Goal: Information Seeking & Learning: Find specific fact

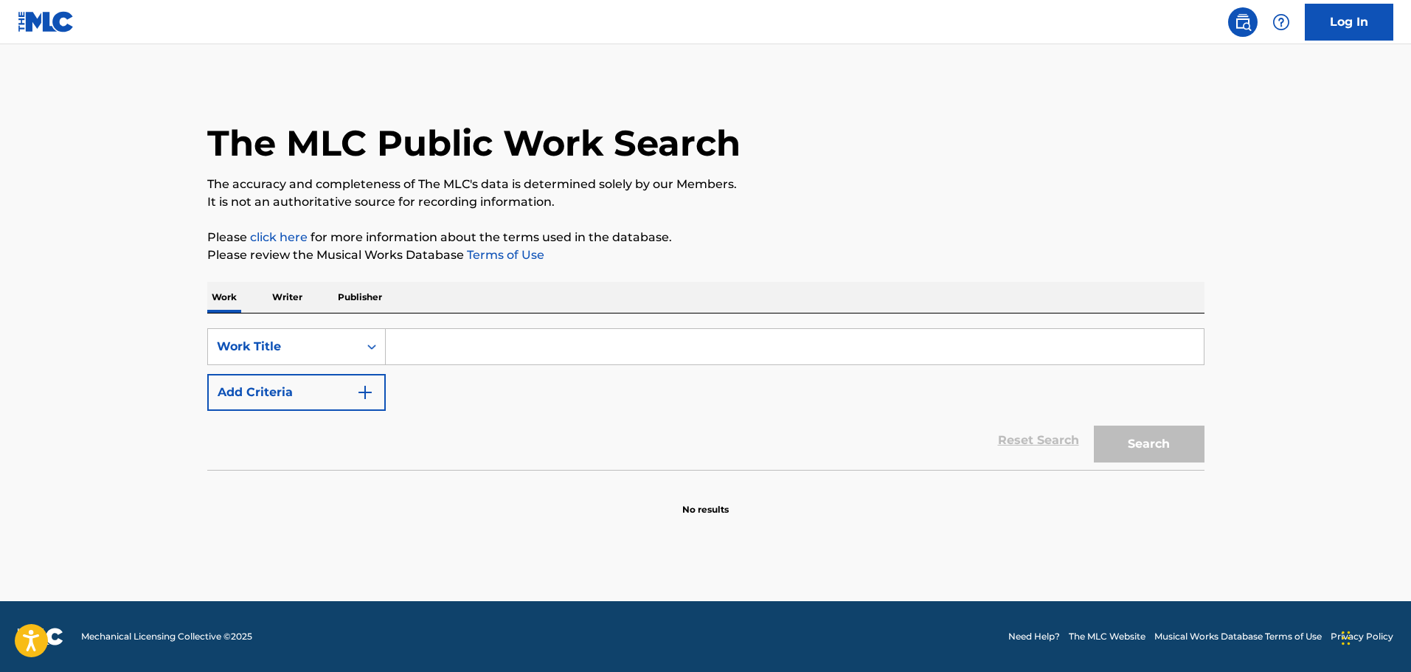
click at [404, 343] on input "Search Form" at bounding box center [795, 346] width 818 height 35
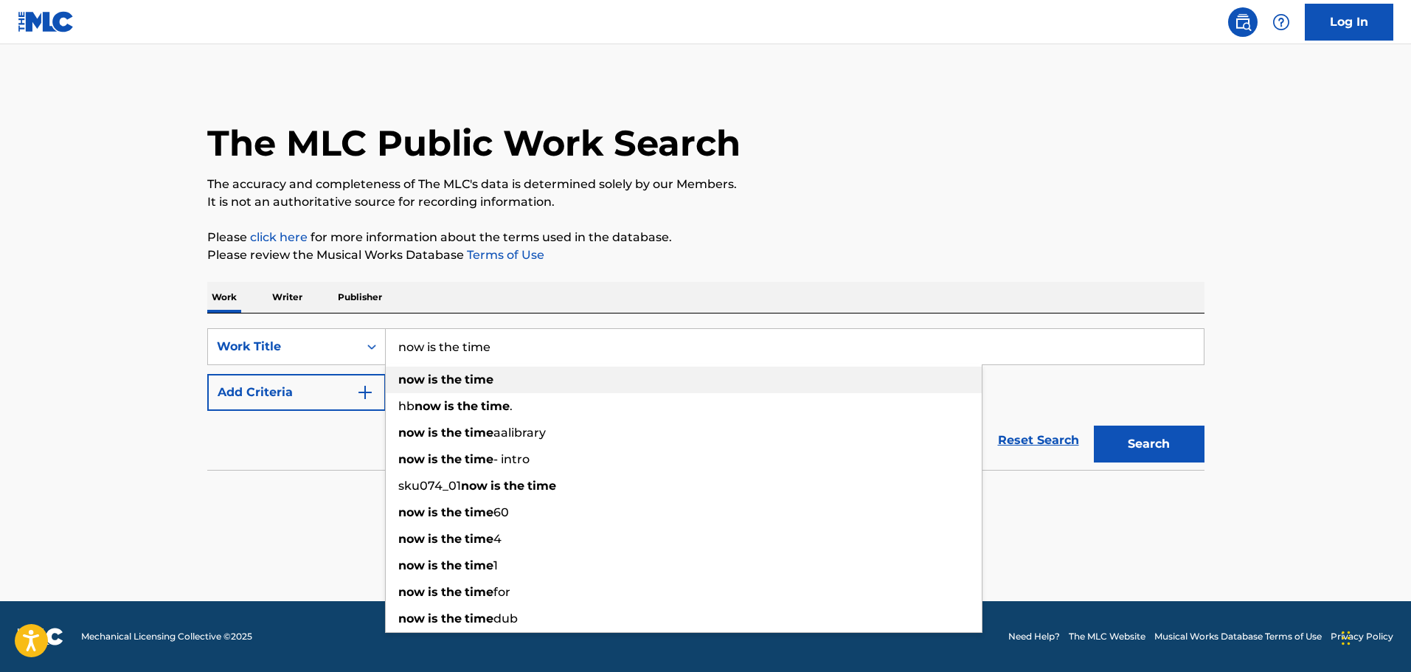
type input "now is the time"
click at [411, 377] on strong "now" at bounding box center [411, 380] width 27 height 14
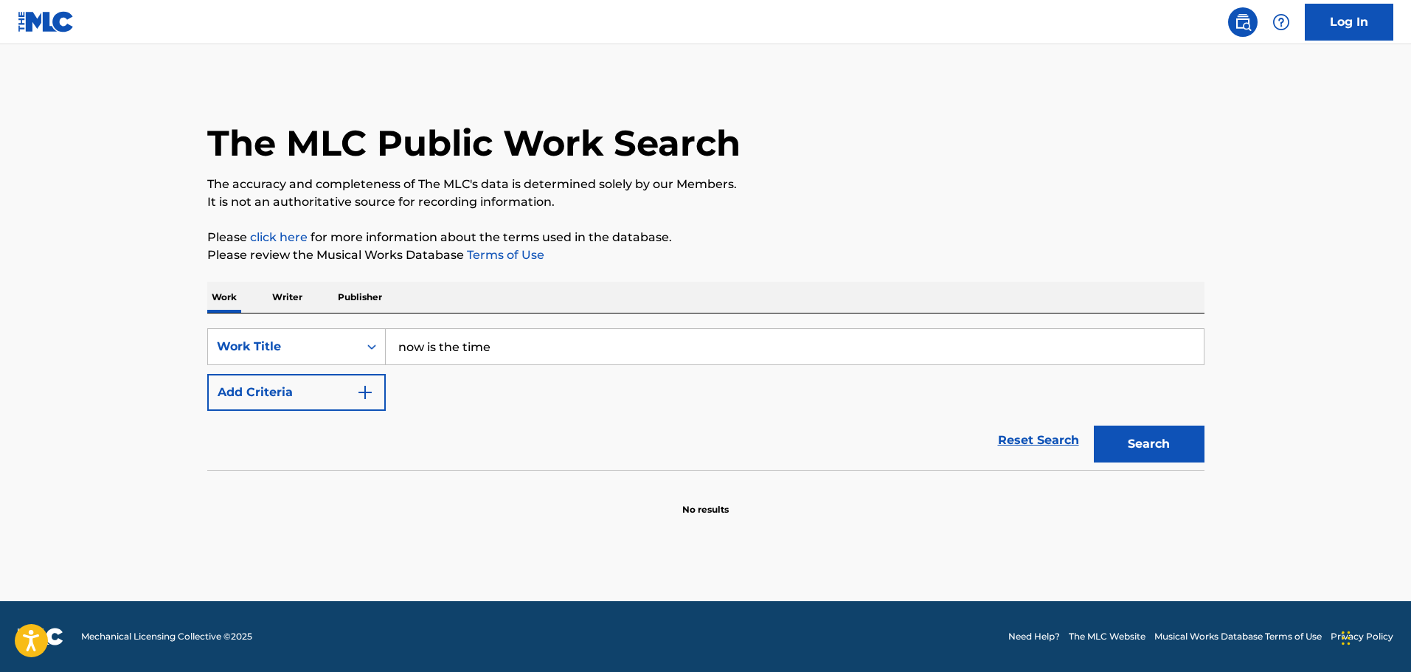
click at [359, 392] on img "Search Form" at bounding box center [365, 393] width 18 height 18
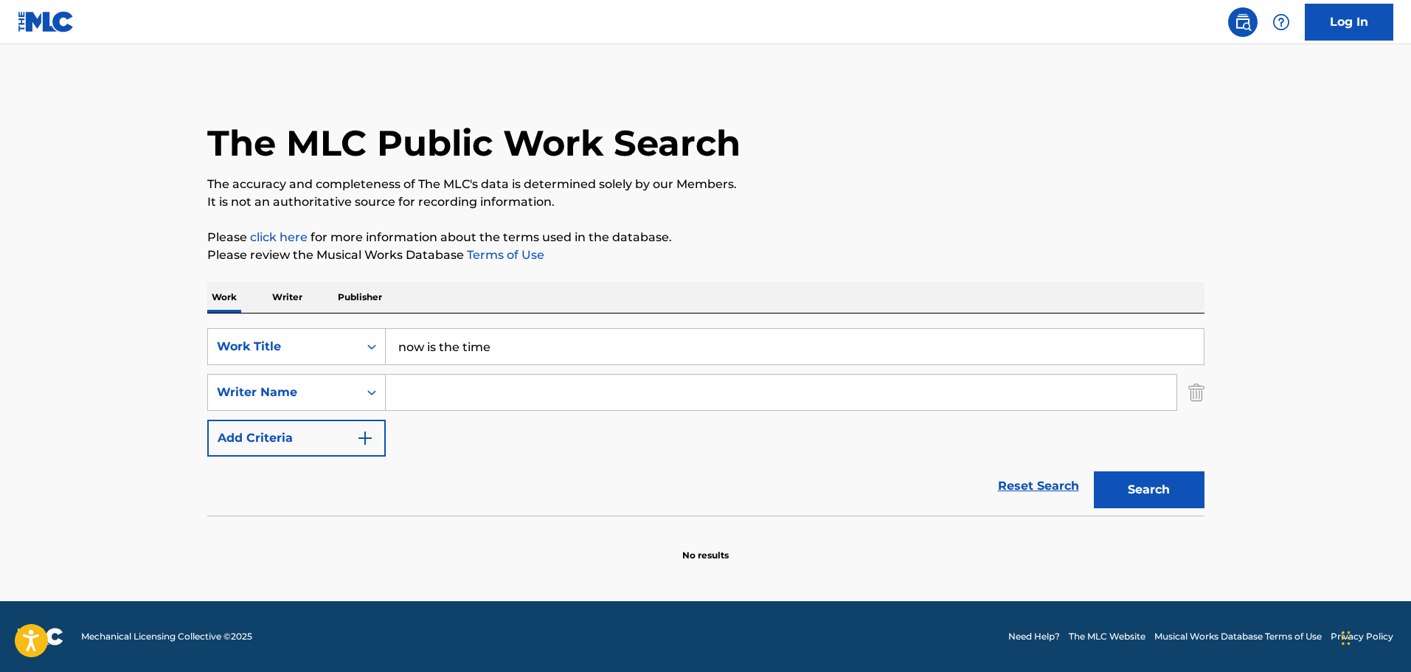
click at [437, 398] on input "Search Form" at bounding box center [781, 392] width 791 height 35
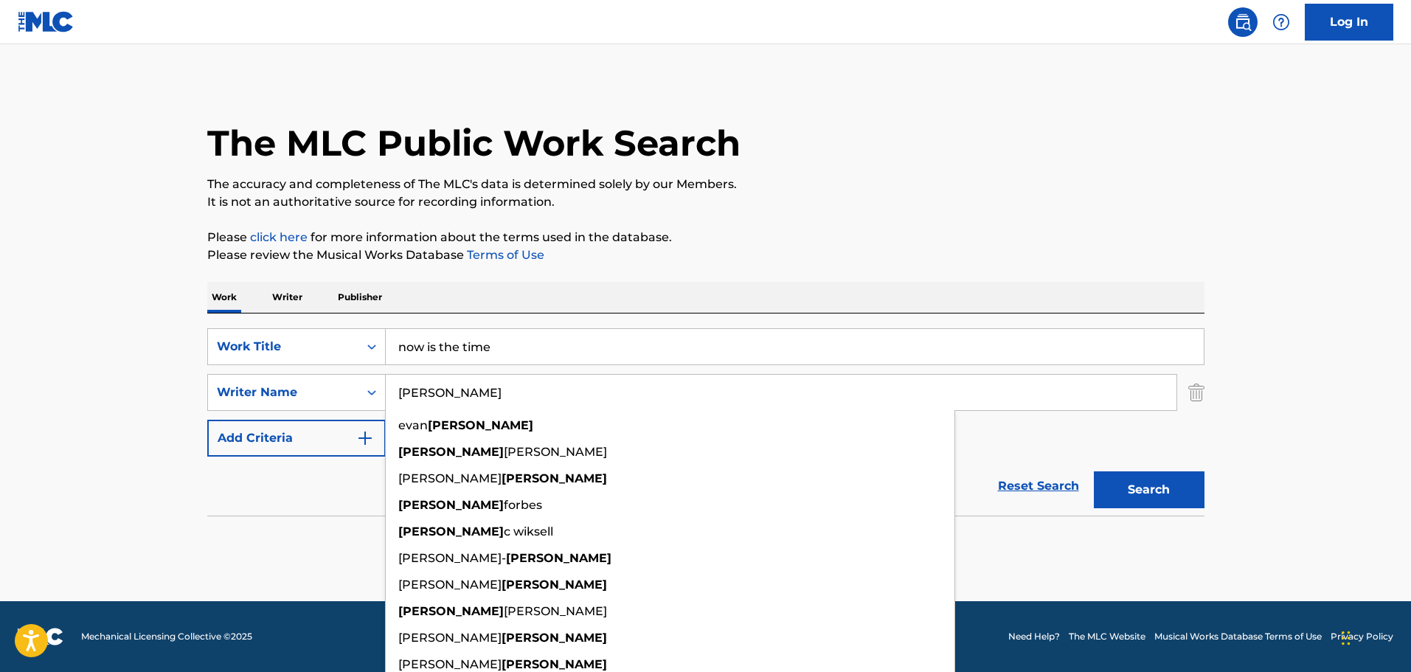
type input "[PERSON_NAME]"
click at [1094, 471] on button "Search" at bounding box center [1149, 489] width 111 height 37
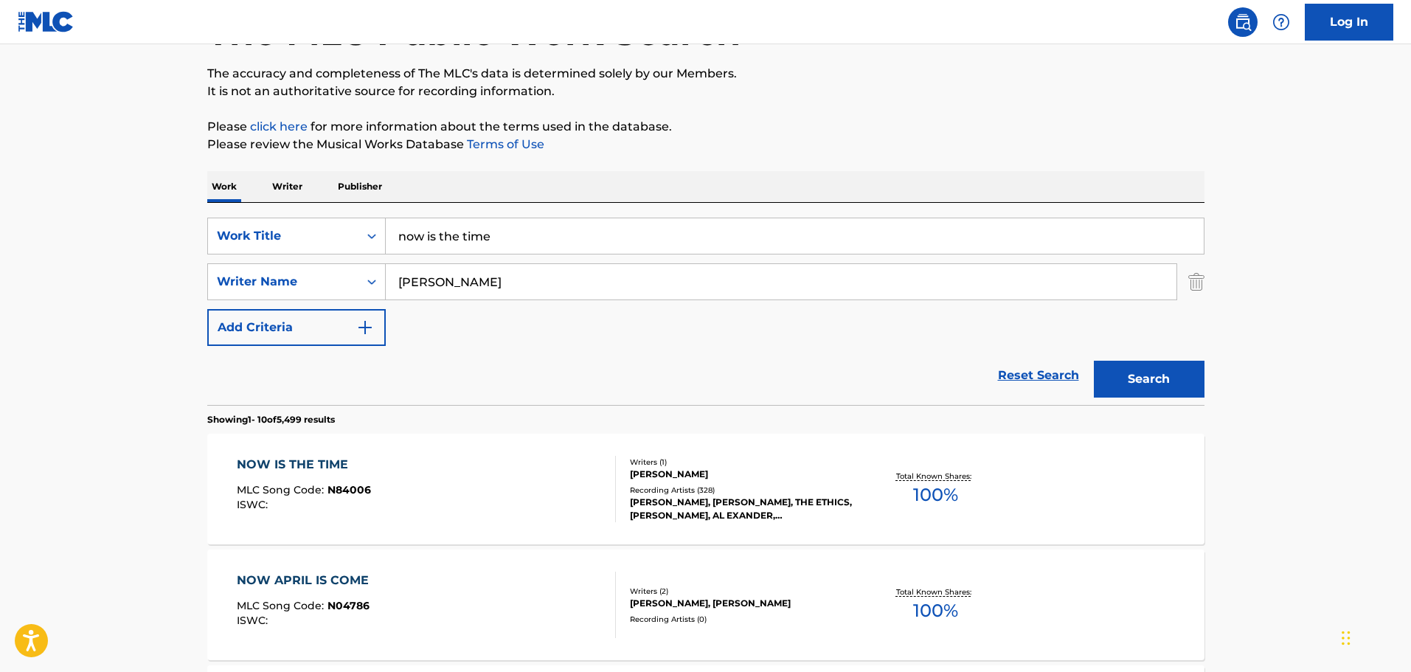
scroll to position [148, 0]
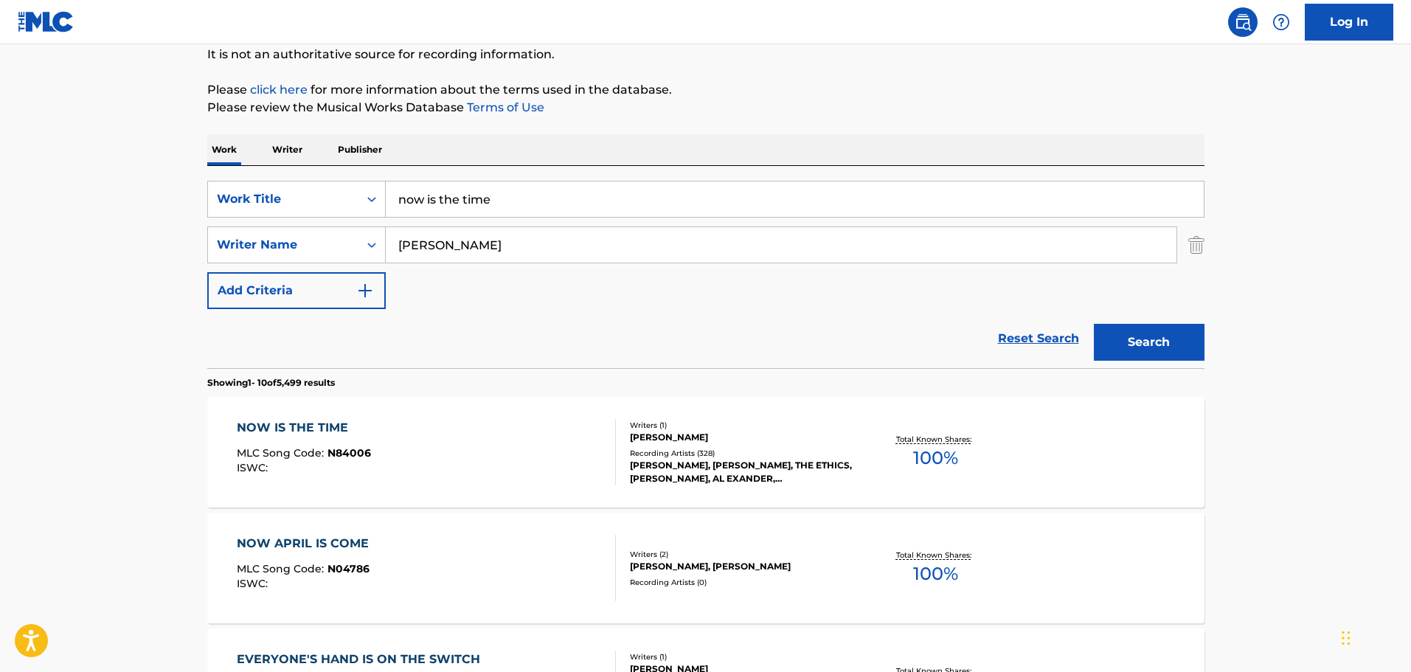
click at [334, 454] on span "N84006" at bounding box center [350, 452] width 44 height 13
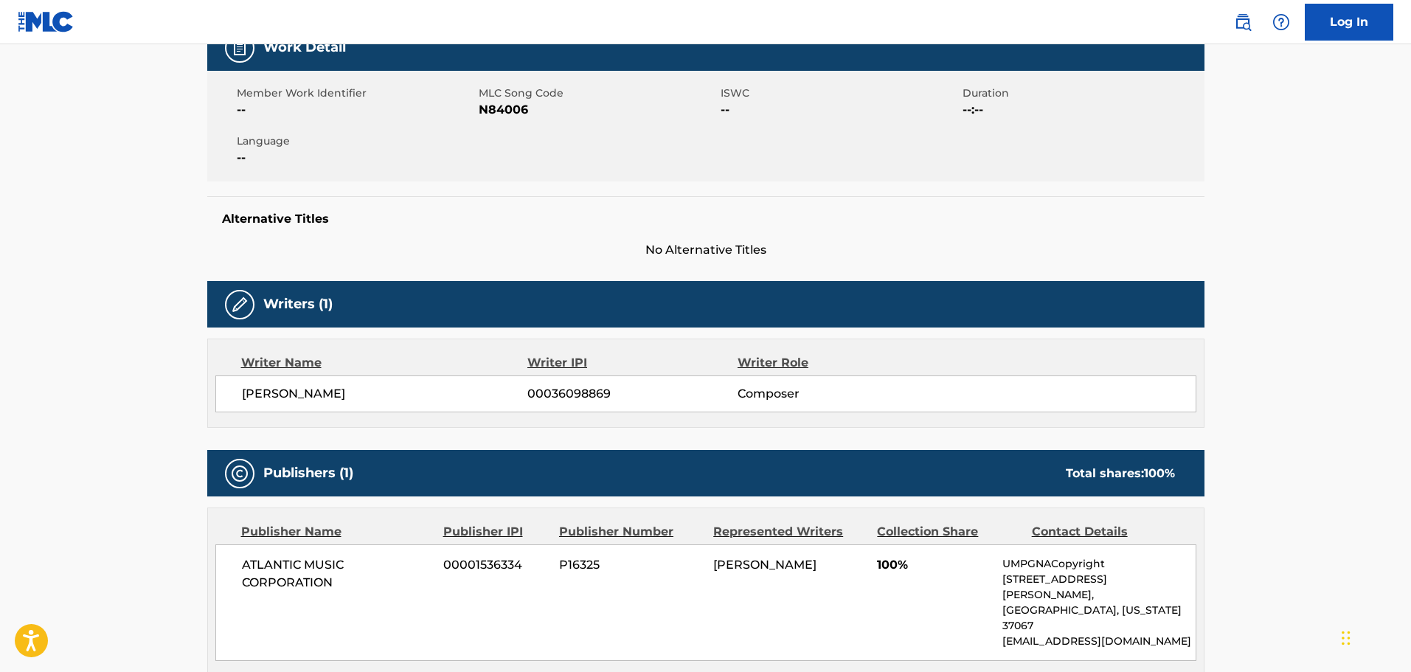
scroll to position [221, 0]
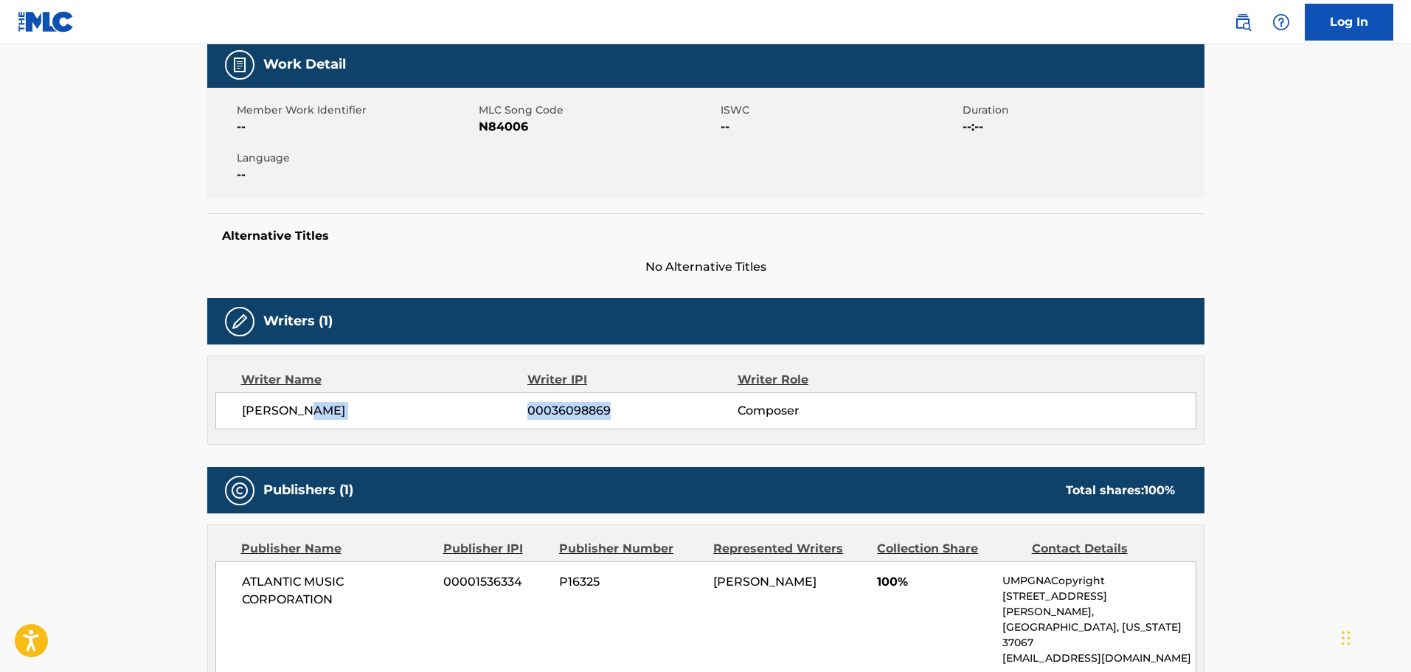
drag, startPoint x: 622, startPoint y: 418, endPoint x: 527, endPoint y: 419, distance: 95.2
click at [527, 419] on div "[PERSON_NAME] 00036098869 Composer" at bounding box center [719, 411] width 954 height 18
copy div "00036098869"
drag, startPoint x: 320, startPoint y: 606, endPoint x: 229, endPoint y: 584, distance: 93.4
click at [229, 584] on div "ATLANTIC MUSIC CORPORATION 00001536334 P16325 [PERSON_NAME] 100% UMPGNACopyrigh…" at bounding box center [705, 619] width 981 height 117
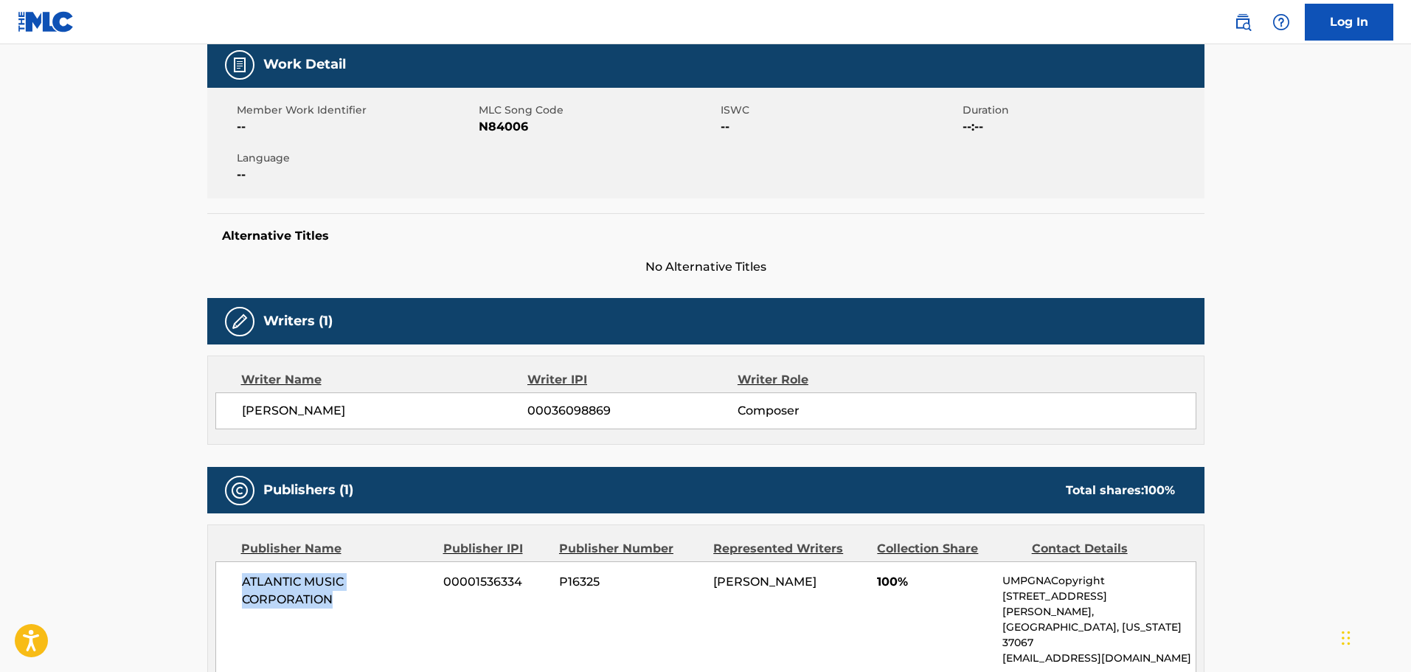
copy span "ATLANTIC MUSIC CORPORATION"
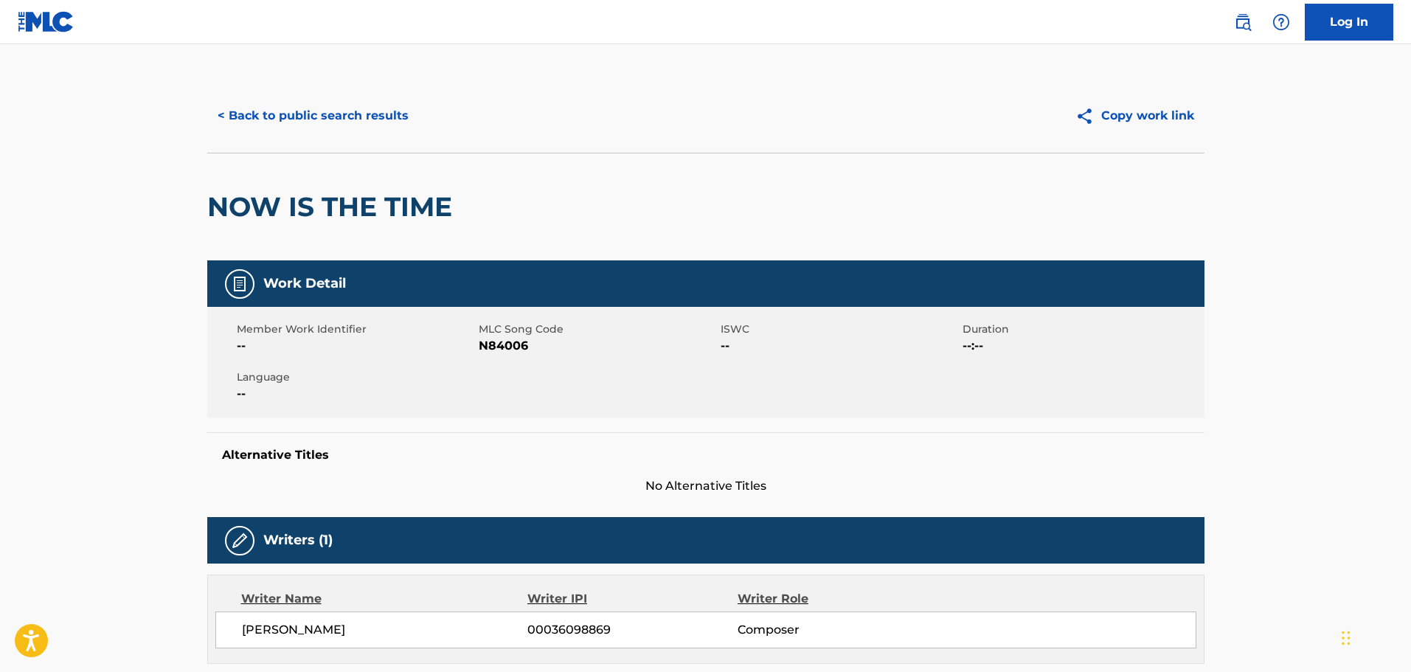
scroll to position [0, 0]
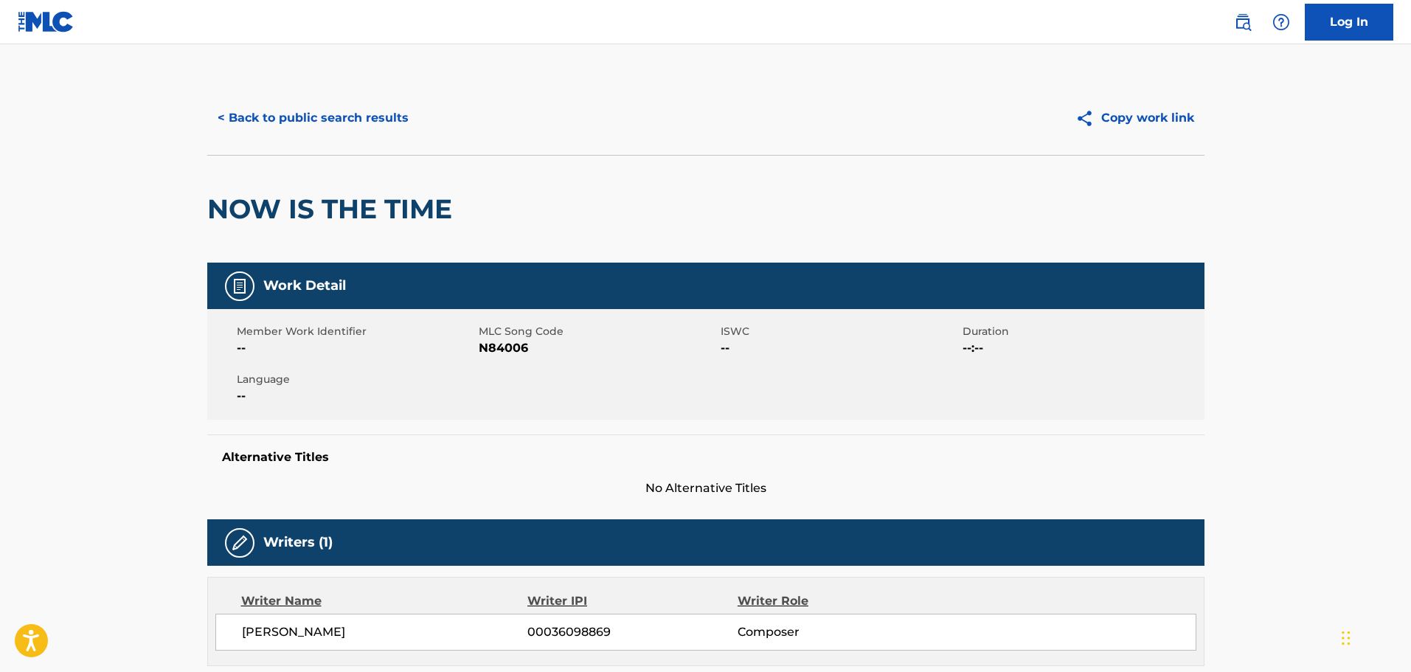
click at [350, 122] on button "< Back to public search results" at bounding box center [313, 118] width 212 height 37
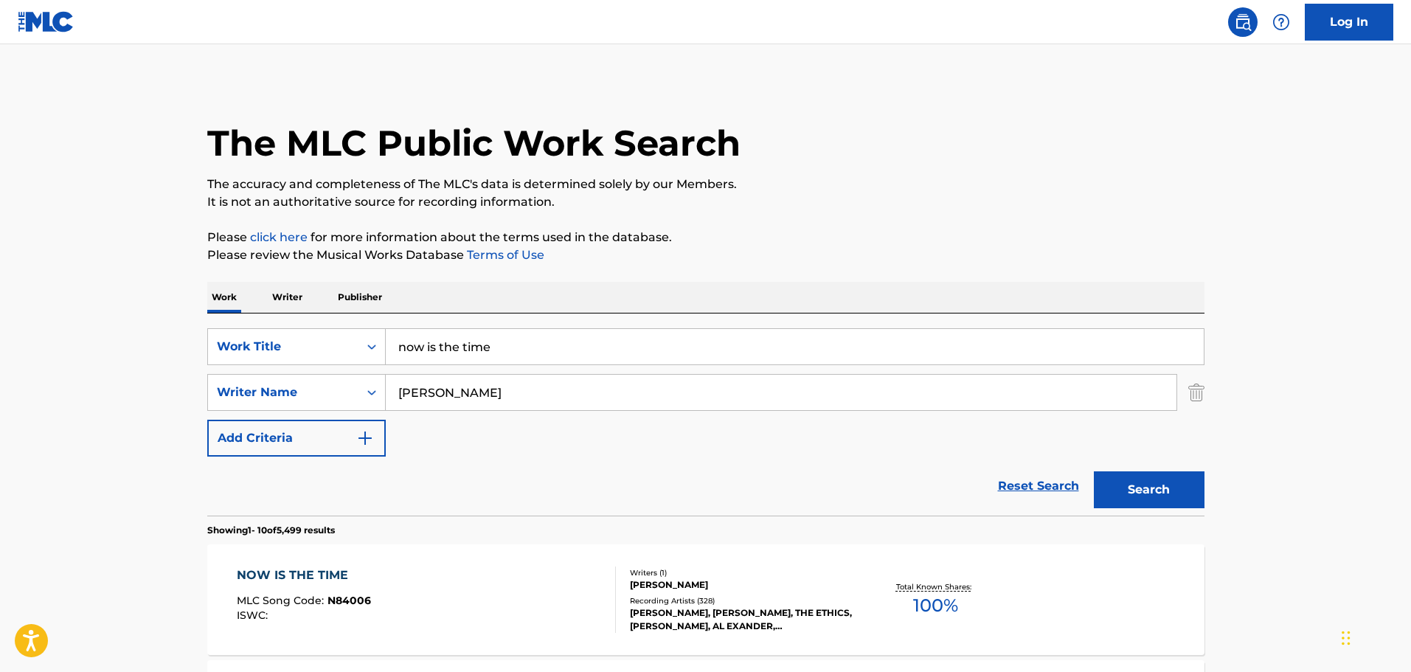
scroll to position [148, 0]
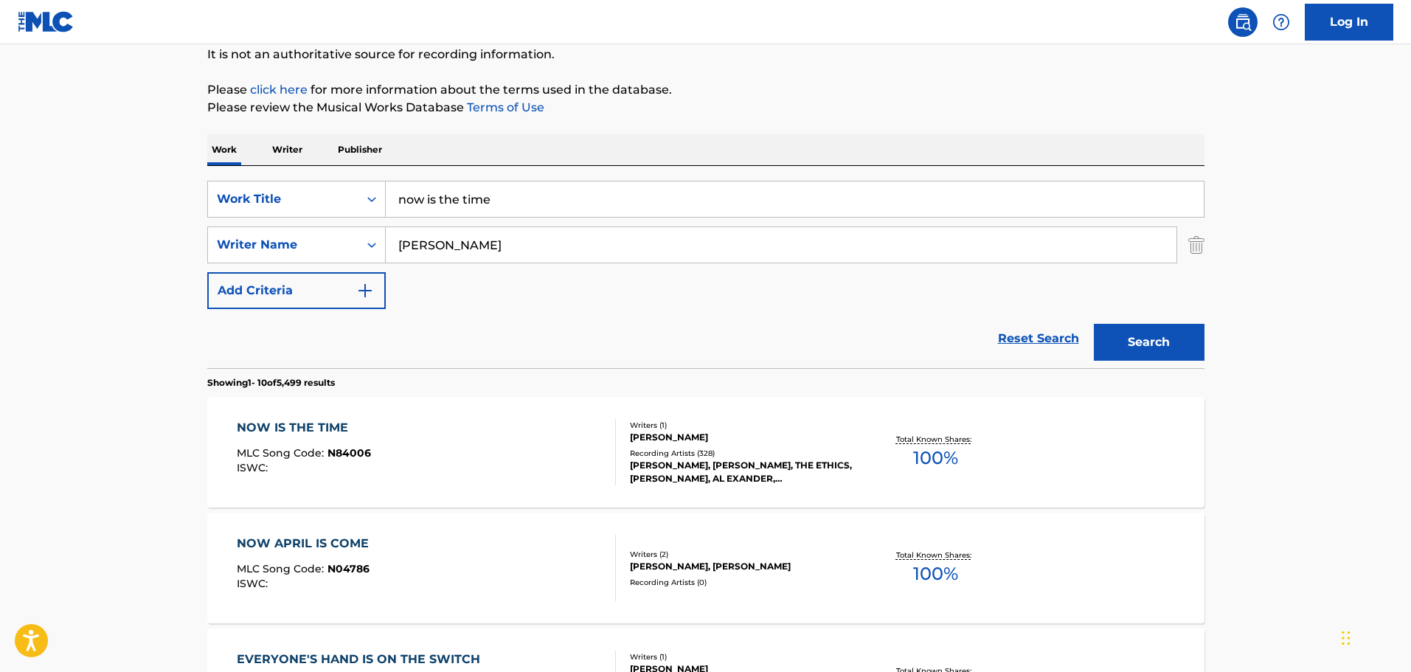
drag, startPoint x: 493, startPoint y: 205, endPoint x: 179, endPoint y: 205, distance: 313.5
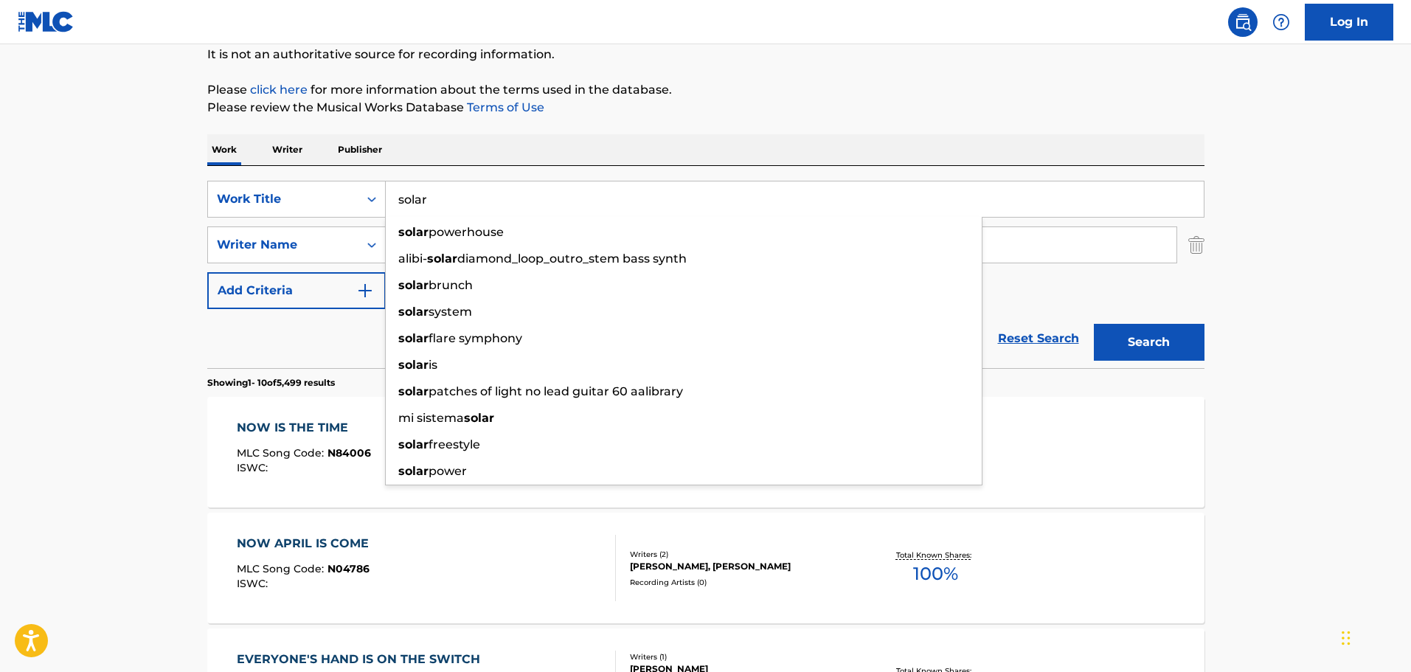
type input "solar"
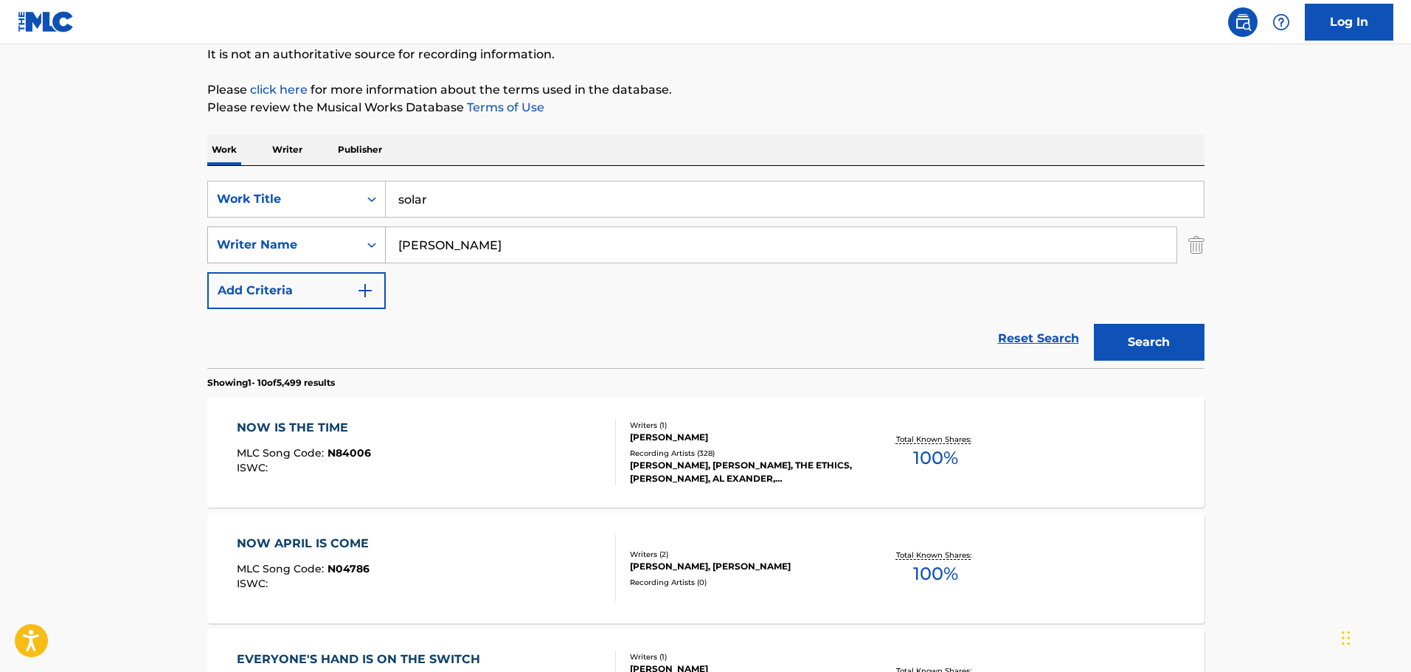
drag, startPoint x: 499, startPoint y: 257, endPoint x: 263, endPoint y: 256, distance: 236.8
click at [263, 256] on div "SearchWithCriteria4a46e62e-f47c-4a25-8039-006d3a0b6b19 Writer Name [PERSON_NAME]" at bounding box center [705, 244] width 997 height 37
click at [1094, 324] on button "Search" at bounding box center [1149, 342] width 111 height 37
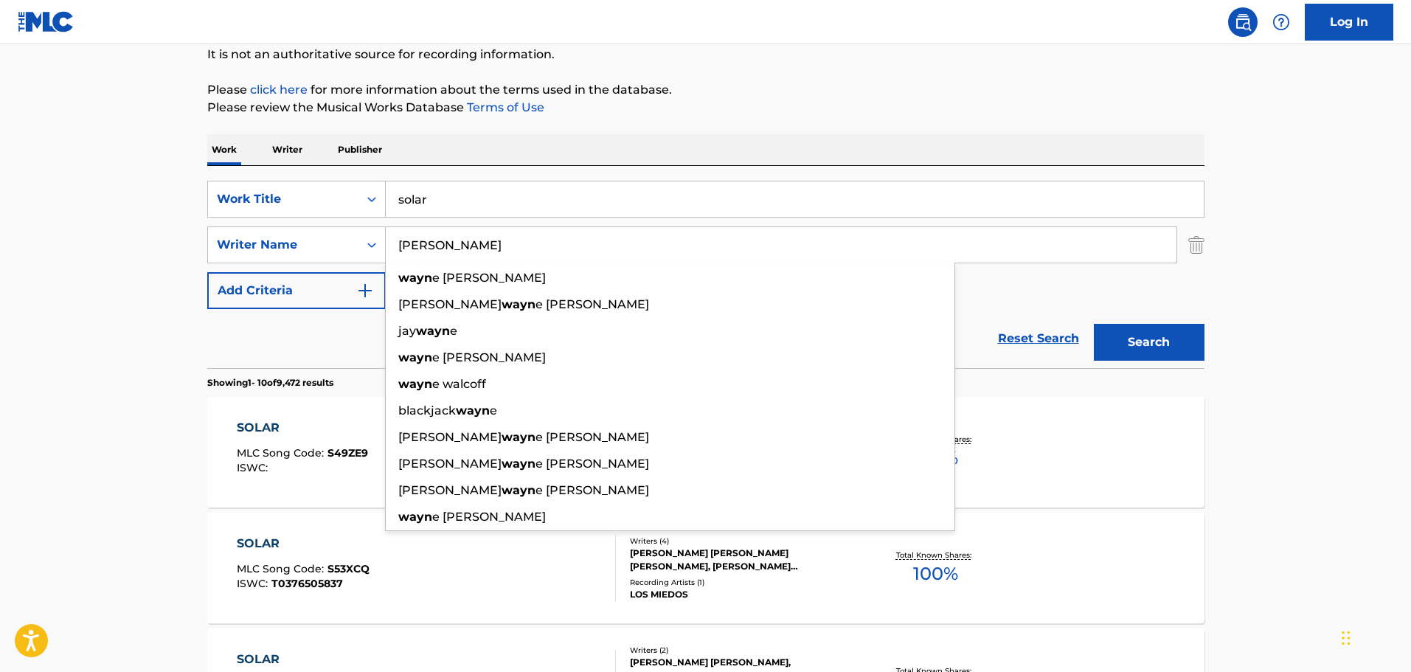
click at [1094, 324] on button "Search" at bounding box center [1149, 342] width 111 height 37
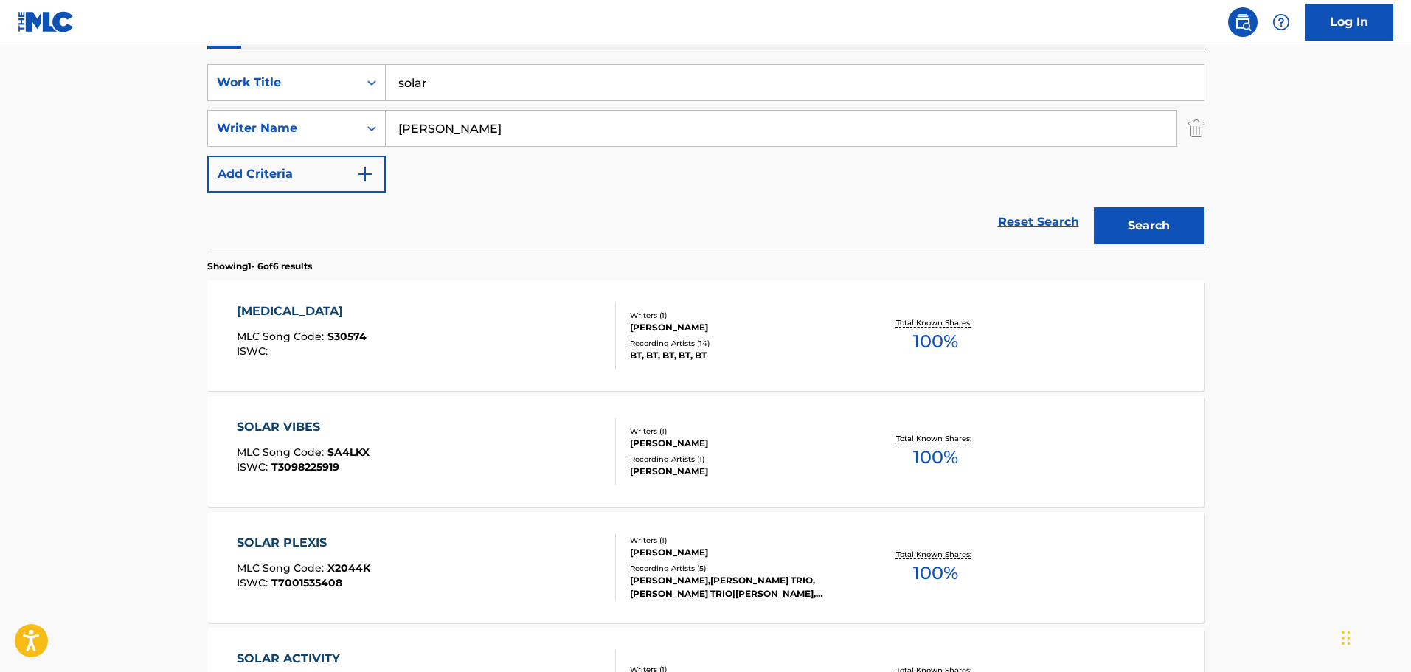
scroll to position [193, 0]
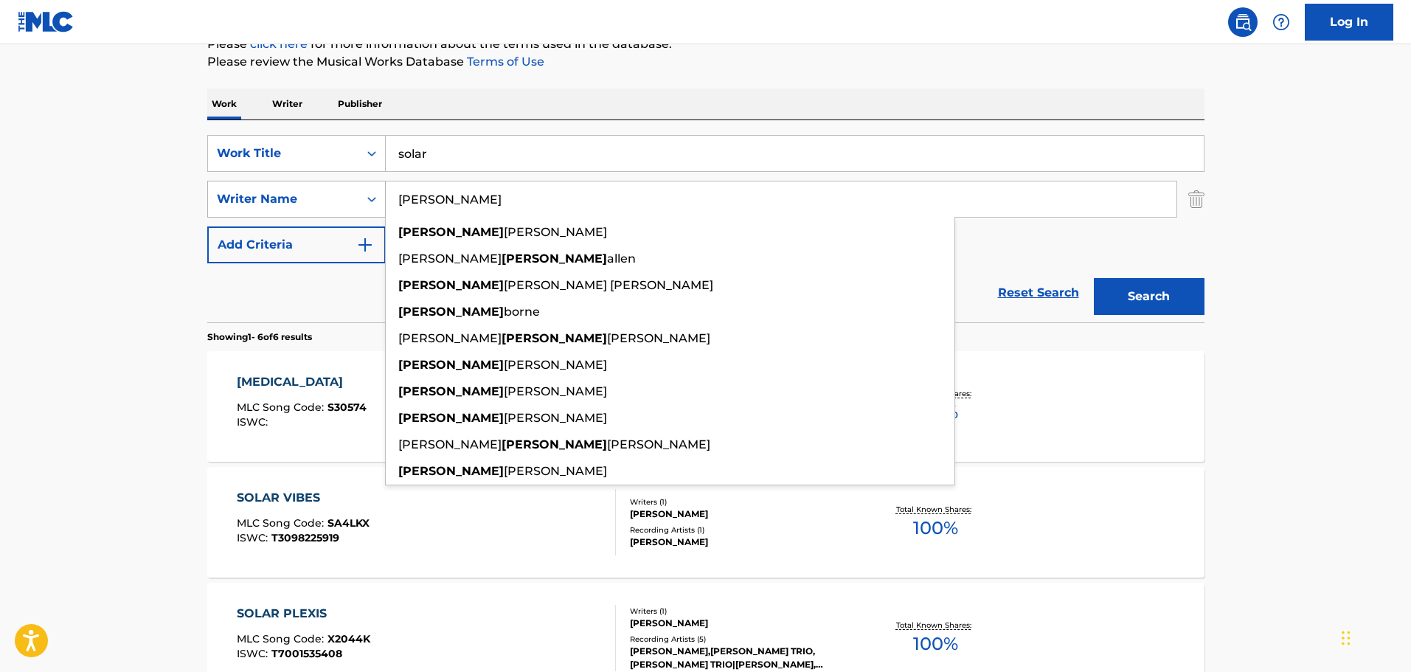
drag, startPoint x: 449, startPoint y: 203, endPoint x: 335, endPoint y: 206, distance: 113.6
click at [335, 206] on div "SearchWithCriteria4a46e62e-f47c-4a25-8039-006d3a0b6b19 Writer Name [PERSON_NAME…" at bounding box center [705, 199] width 997 height 37
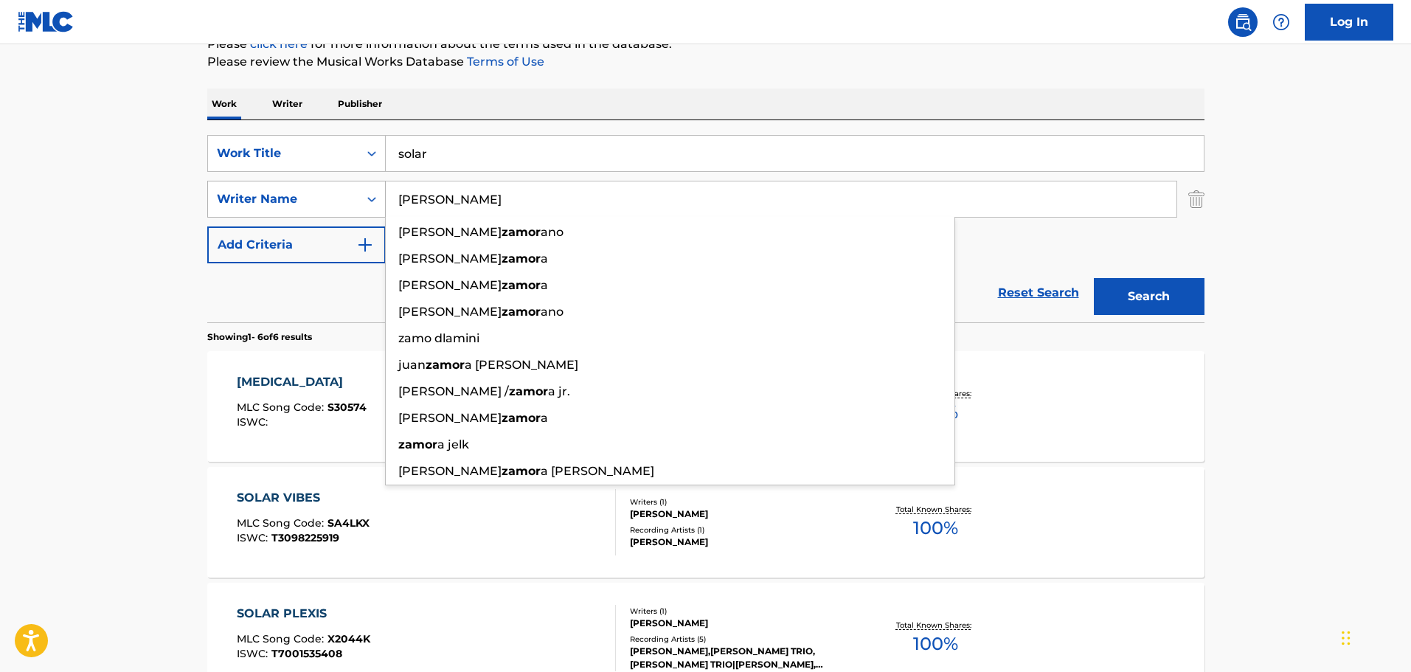
type input "[PERSON_NAME]"
click at [1094, 278] on button "Search" at bounding box center [1149, 296] width 111 height 37
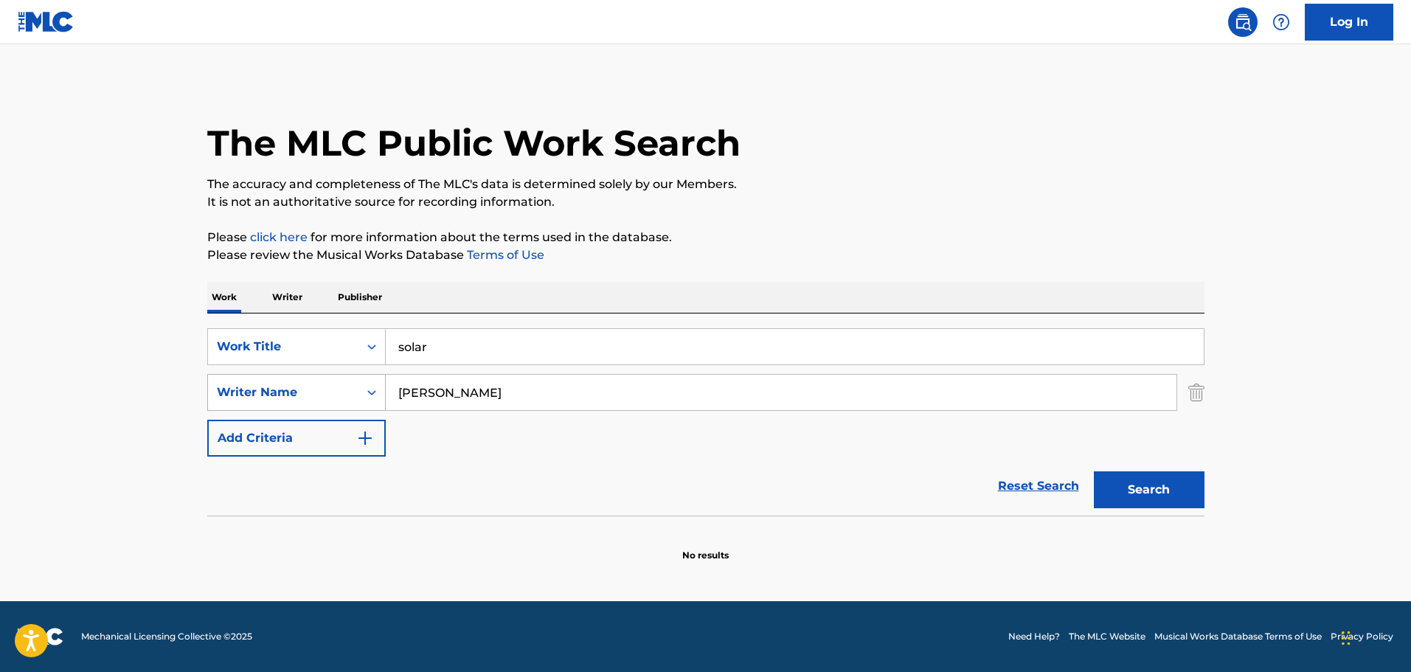
scroll to position [0, 0]
drag, startPoint x: 454, startPoint y: 390, endPoint x: 313, endPoint y: 404, distance: 141.7
click at [314, 404] on div "SearchWithCriteria4a46e62e-f47c-4a25-8039-006d3a0b6b19 Writer Name [PERSON_NAME]" at bounding box center [705, 392] width 997 height 37
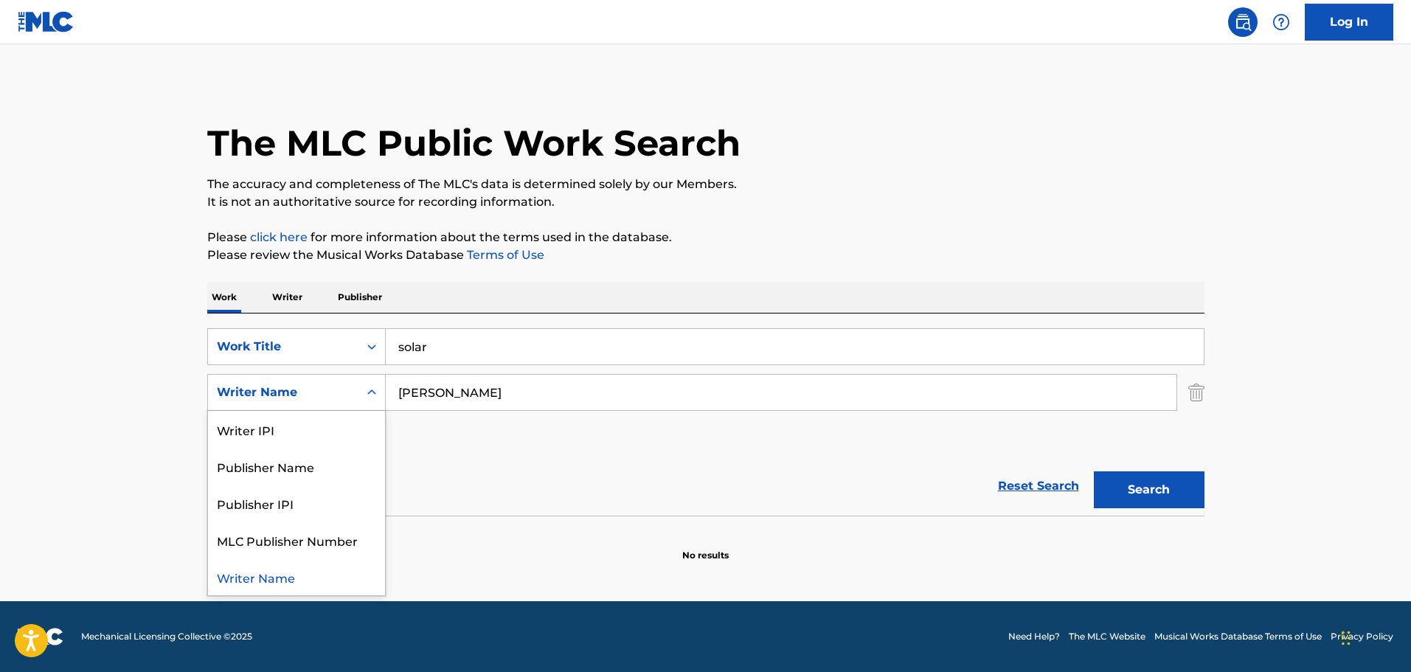
click at [313, 404] on div "Writer Name" at bounding box center [283, 392] width 150 height 28
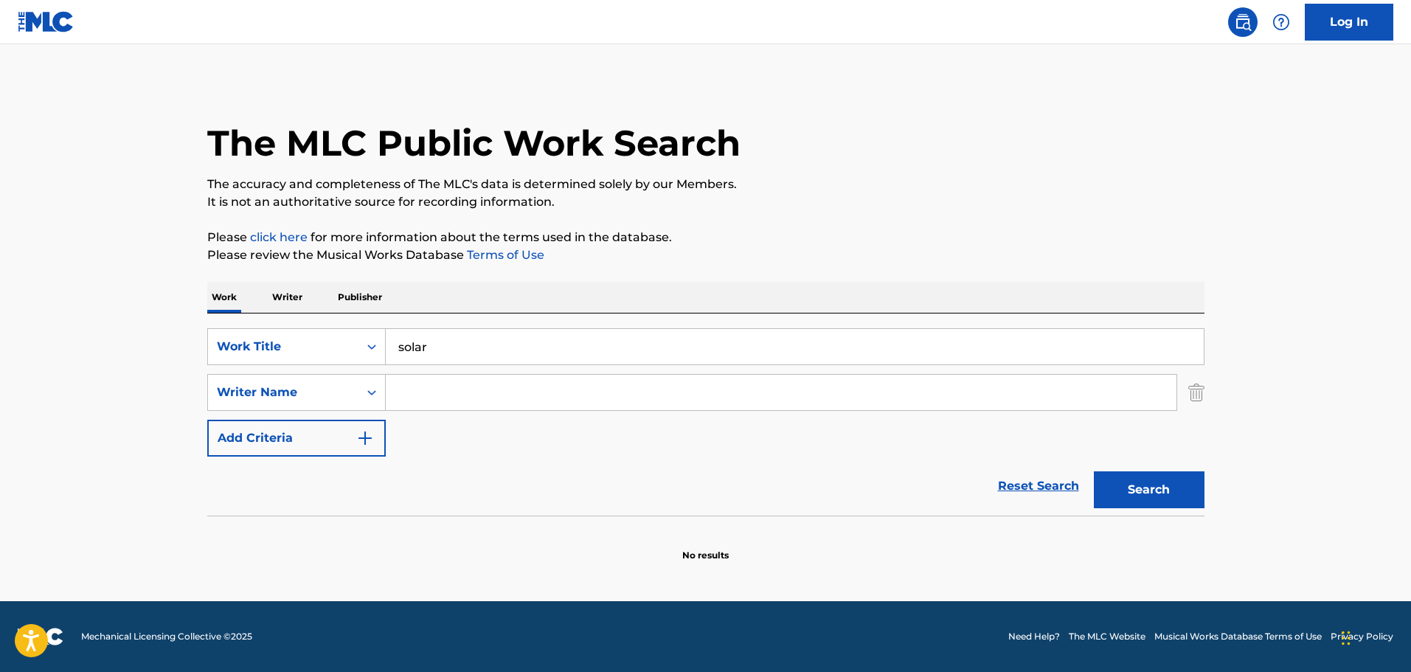
click at [453, 392] on input "Search Form" at bounding box center [781, 392] width 791 height 35
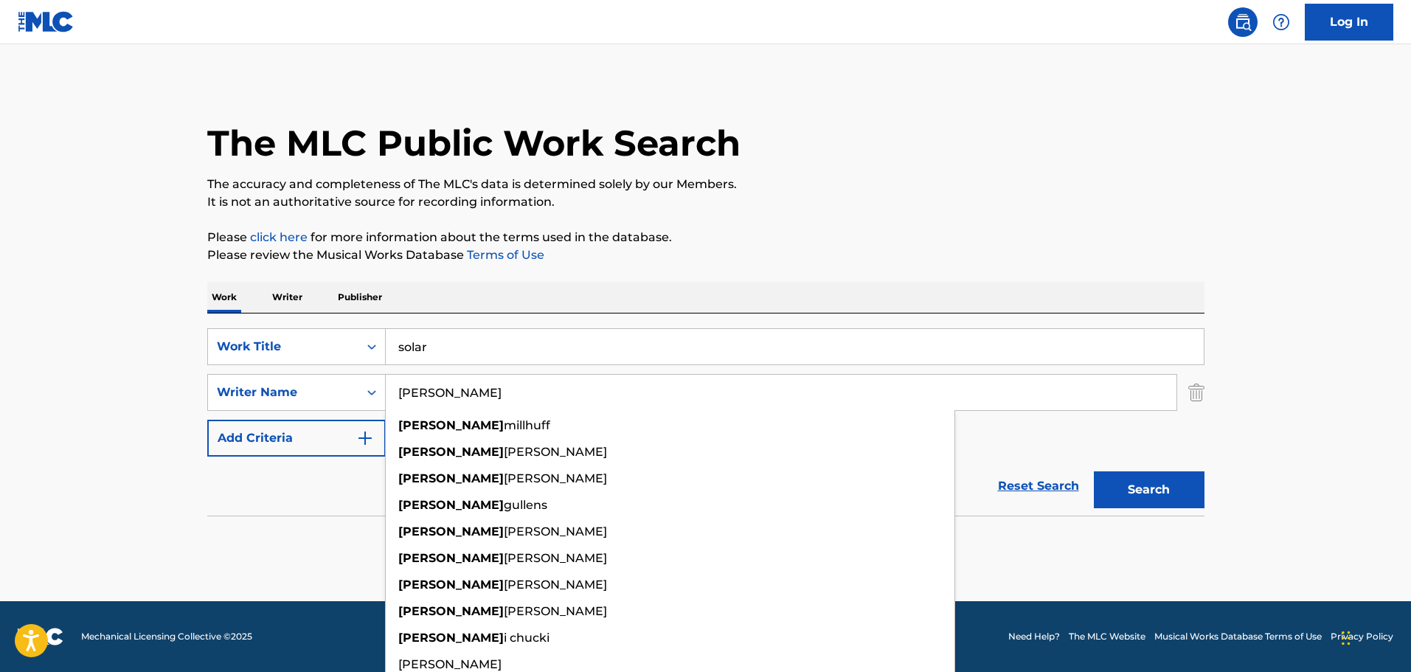
type input "[PERSON_NAME]"
click at [1094, 471] on button "Search" at bounding box center [1149, 489] width 111 height 37
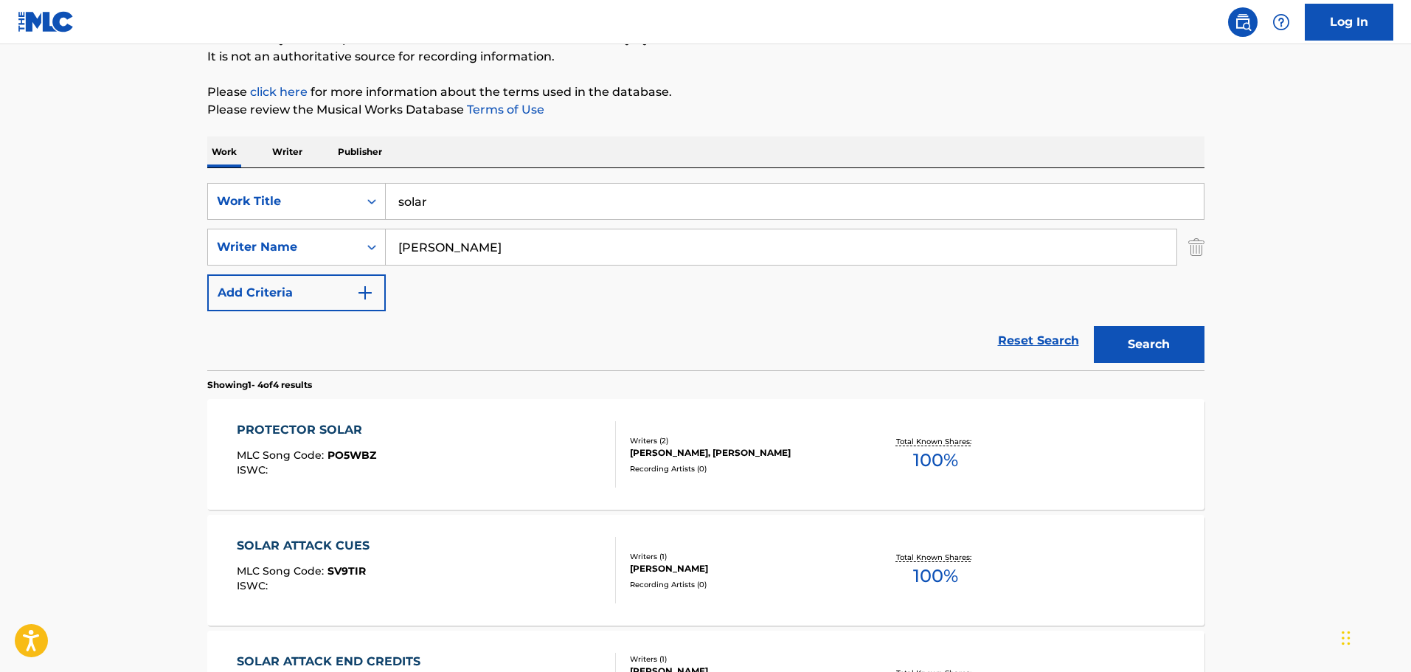
scroll to position [109, 0]
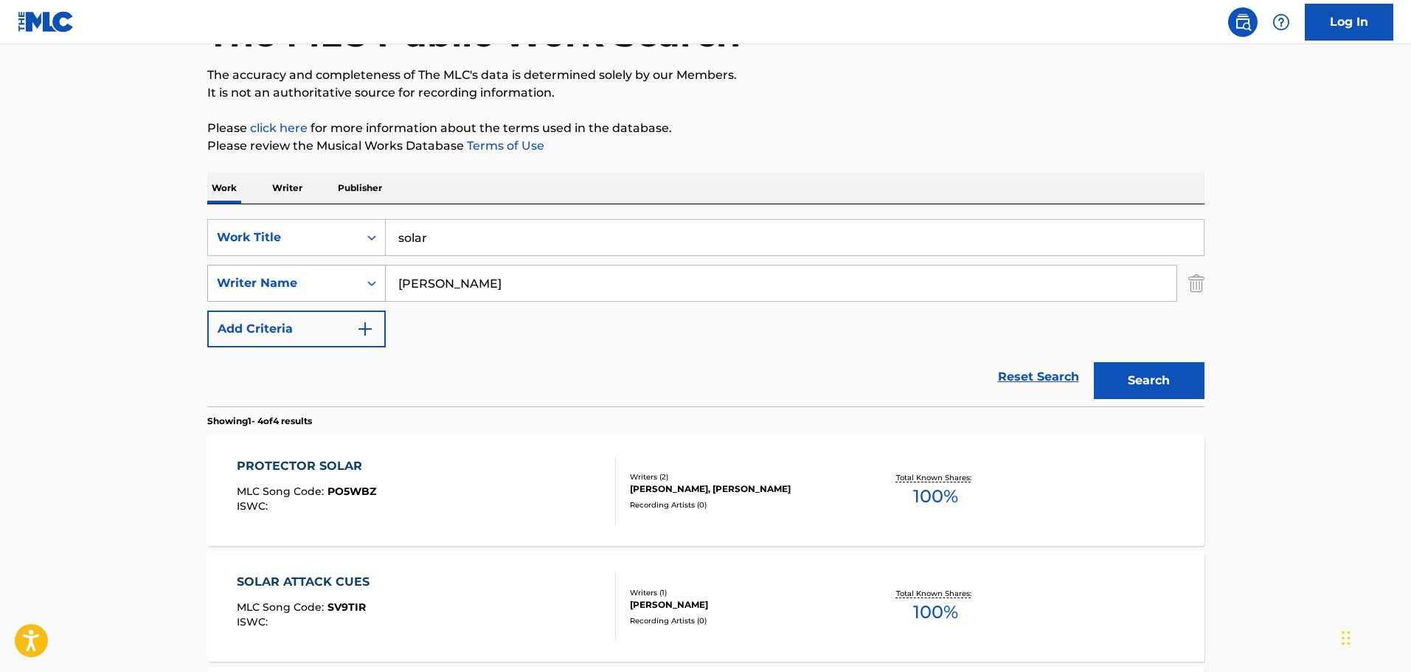
drag, startPoint x: 444, startPoint y: 279, endPoint x: 308, endPoint y: 279, distance: 136.5
click at [308, 279] on div "SearchWithCriteria6eda1278-8986-48e1-aea3-8e58784017a0 Writer Name [PERSON_NAME]" at bounding box center [705, 283] width 997 height 37
